Goal: Transaction & Acquisition: Purchase product/service

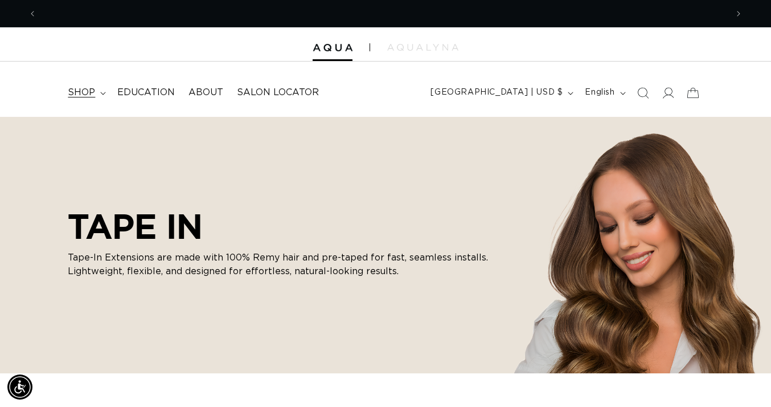
click at [87, 87] on span "shop" at bounding box center [81, 93] width 27 height 12
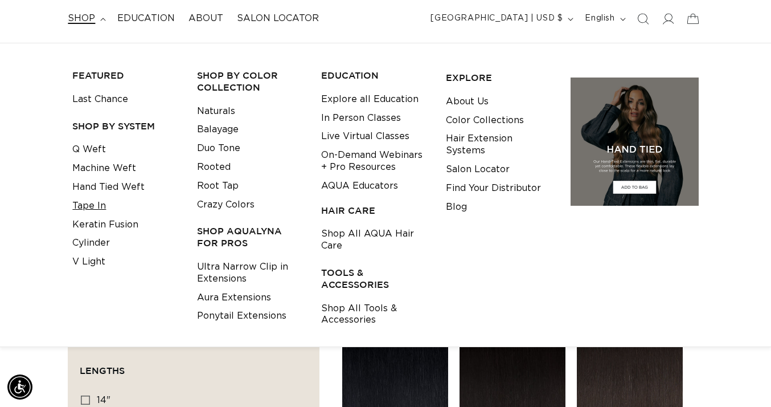
click at [89, 198] on link "Tape In" at bounding box center [89, 205] width 34 height 19
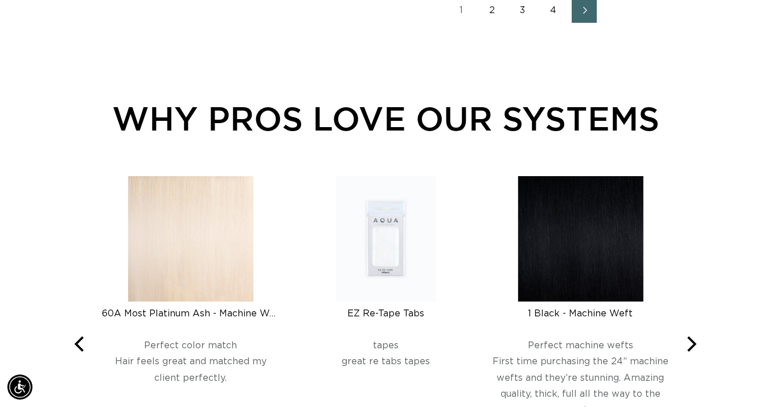
scroll to position [1830, 0]
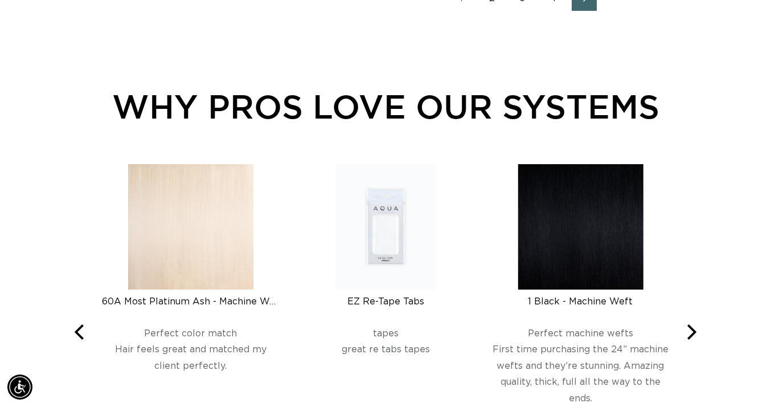
click at [400, 227] on img at bounding box center [385, 226] width 100 height 125
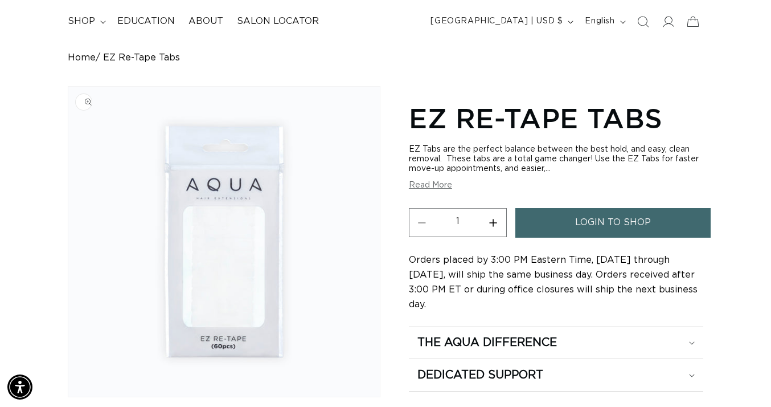
scroll to position [99, 0]
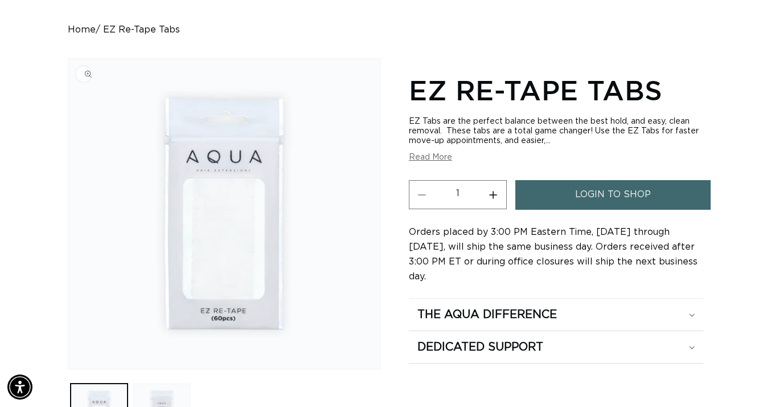
click at [216, 251] on img "Gallery Viewer" at bounding box center [223, 214] width 311 height 310
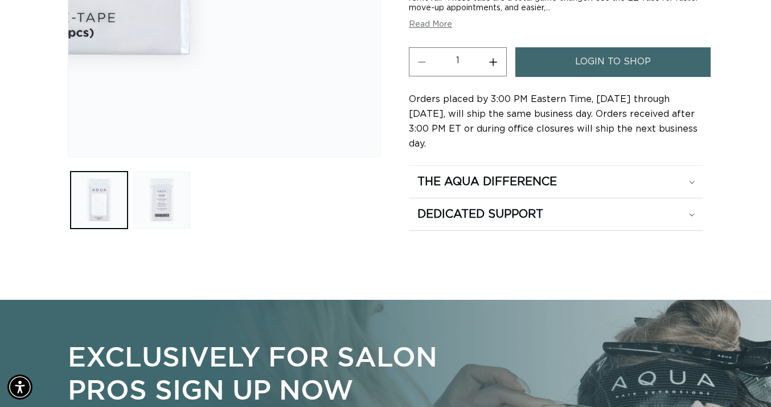
scroll to position [0, 1380]
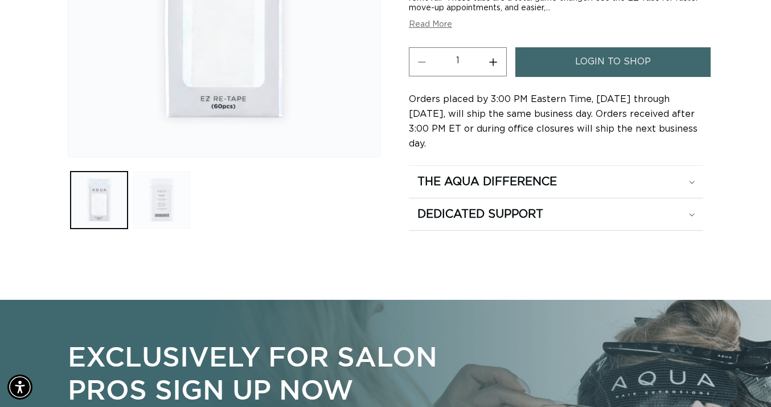
click at [163, 212] on button "Load image 2 in gallery view" at bounding box center [161, 199] width 57 height 57
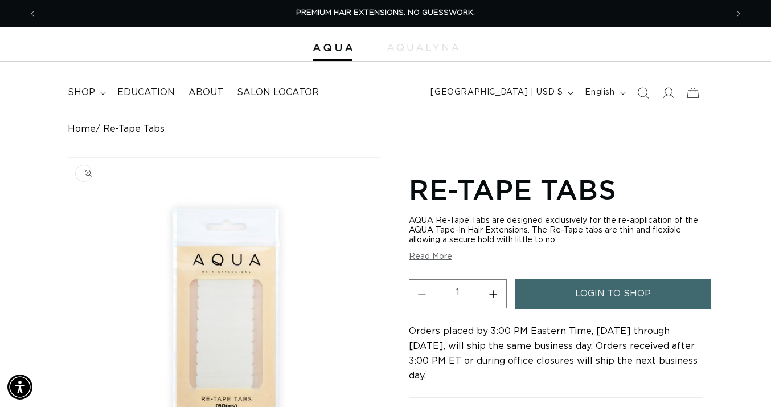
click at [239, 305] on img "Gallery Viewer" at bounding box center [223, 313] width 311 height 310
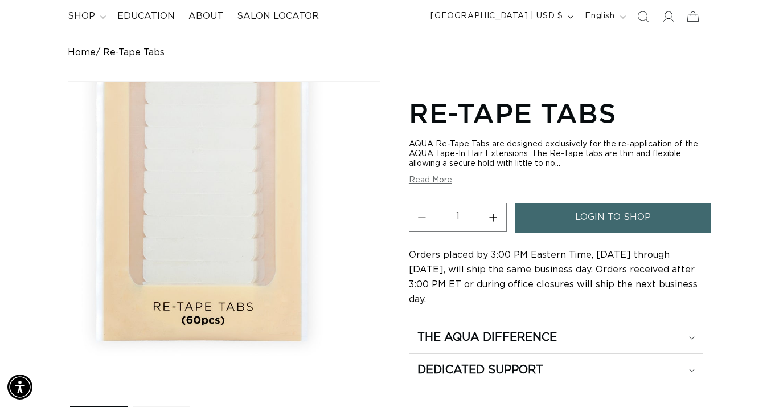
scroll to position [126, 0]
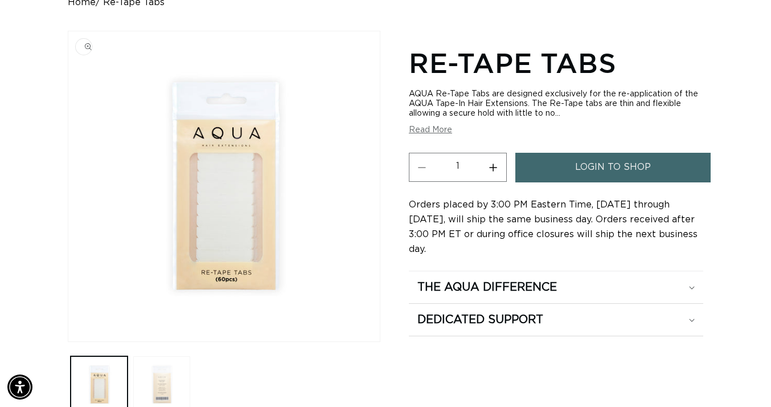
click at [159, 368] on button "Load image 2 in gallery view" at bounding box center [161, 384] width 57 height 57
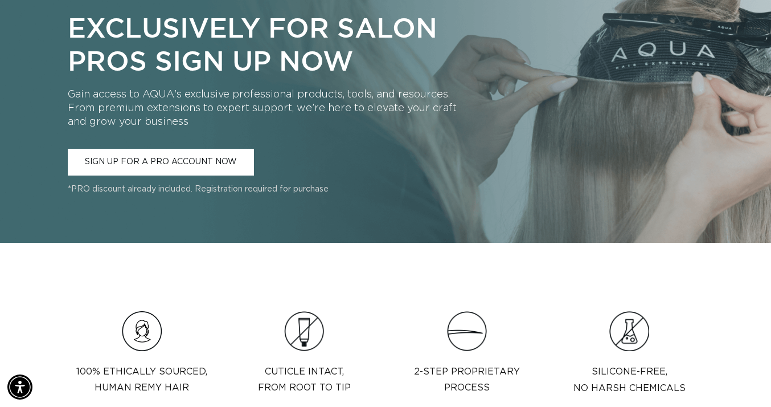
scroll to position [0, 1380]
